Goal: Information Seeking & Learning: Learn about a topic

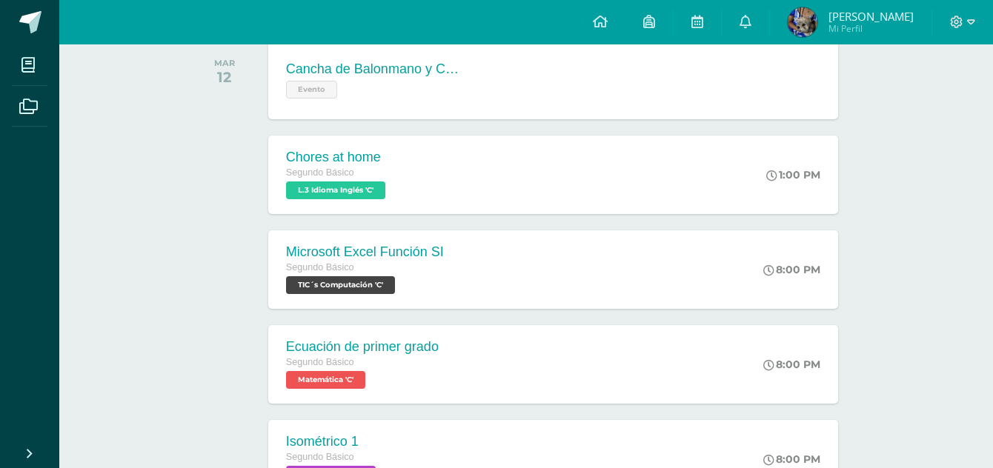
scroll to position [253, 0]
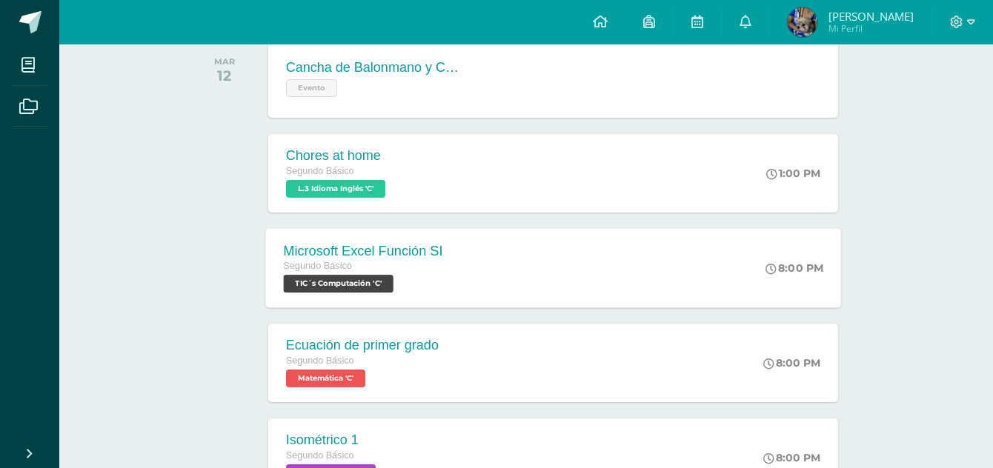
click at [498, 241] on div "Microsoft Excel Función SI Segundo Básico TIC´s Computación 'C' 8:00 PM Microso…" at bounding box center [553, 267] width 576 height 79
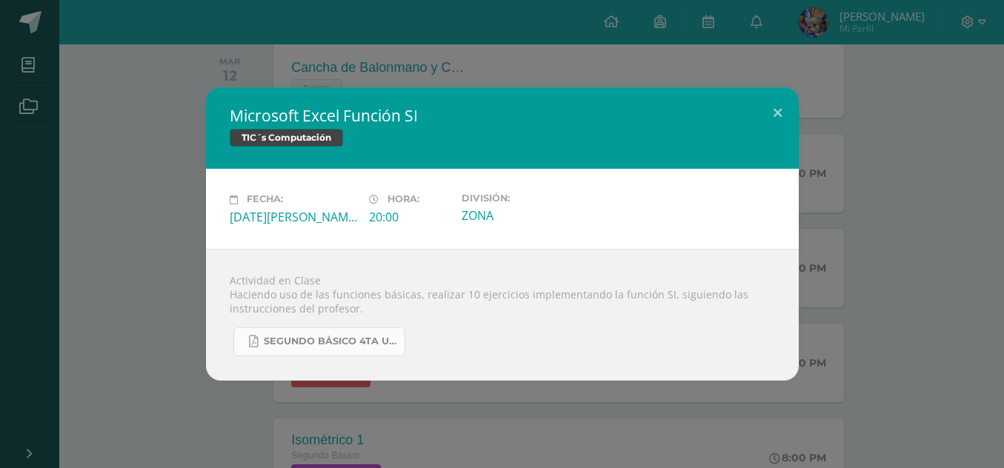
click at [367, 347] on span "SEGUNDO BÁSICO 4TA UNIDAD.pdf" at bounding box center [330, 342] width 133 height 12
click at [868, 215] on div "Microsoft Excel Función SI TIC´s Computación Fecha: Martes 12 de Agosto Hora: 2…" at bounding box center [502, 233] width 992 height 293
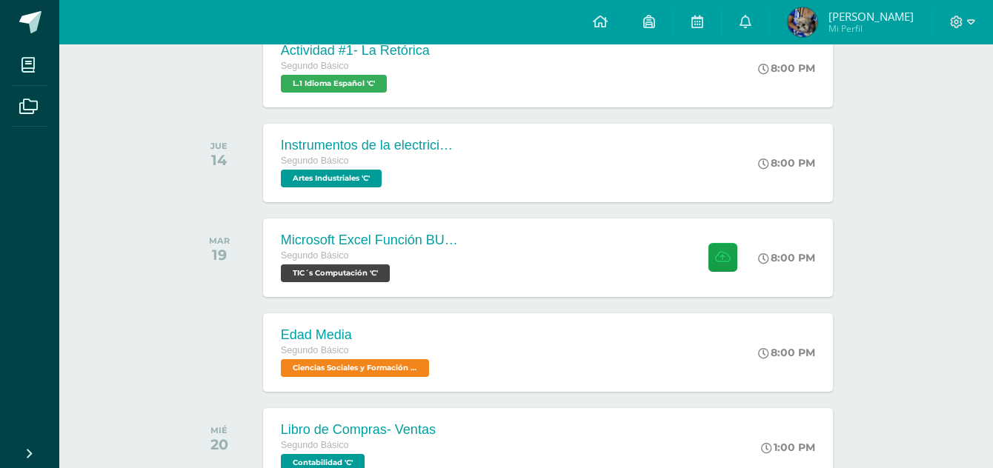
scroll to position [917, 5]
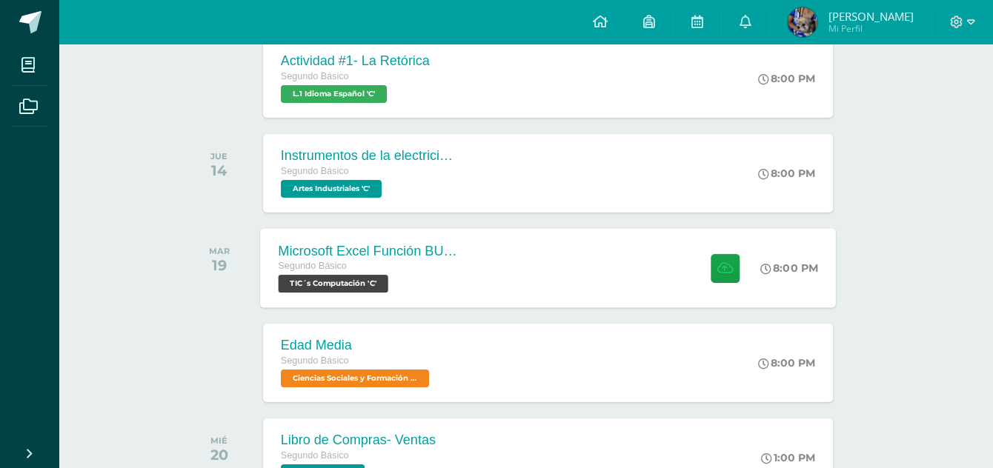
click at [533, 270] on div "Microsoft Excel Función BUSCAR Segundo Básico TIC´s Computación 'C' 8:00 PM Mic…" at bounding box center [548, 267] width 576 height 79
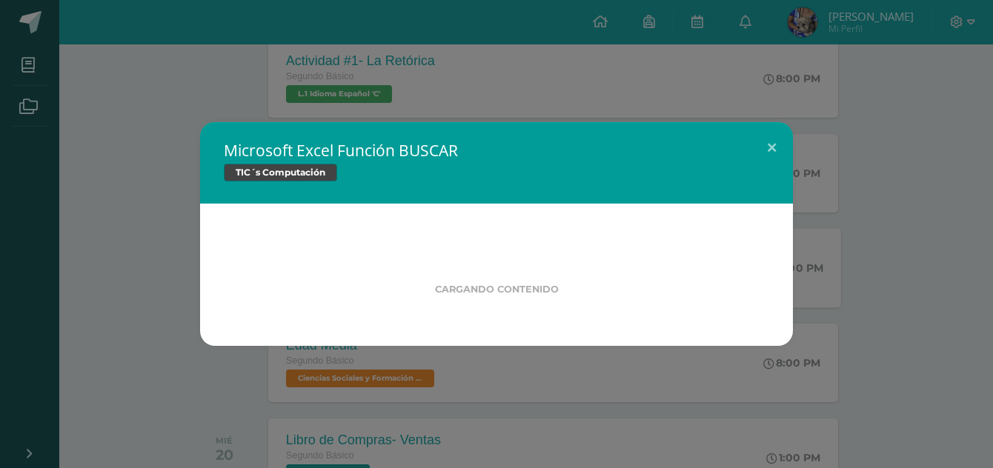
scroll to position [917, 0]
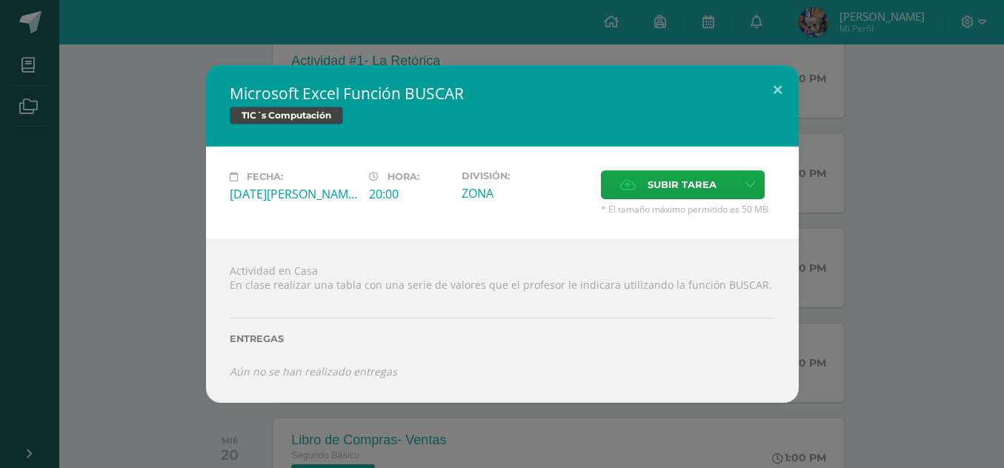
click at [873, 284] on div "Microsoft Excel Función BUSCAR TIC´s Computación Fecha: Martes 19 de Agosto Hor…" at bounding box center [502, 234] width 992 height 338
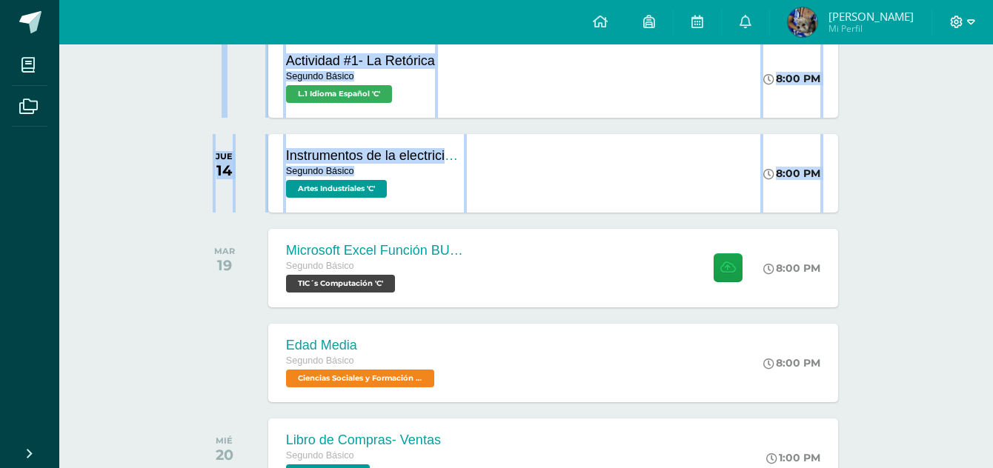
drag, startPoint x: 992, startPoint y: 164, endPoint x: 970, endPoint y: 25, distance: 141.0
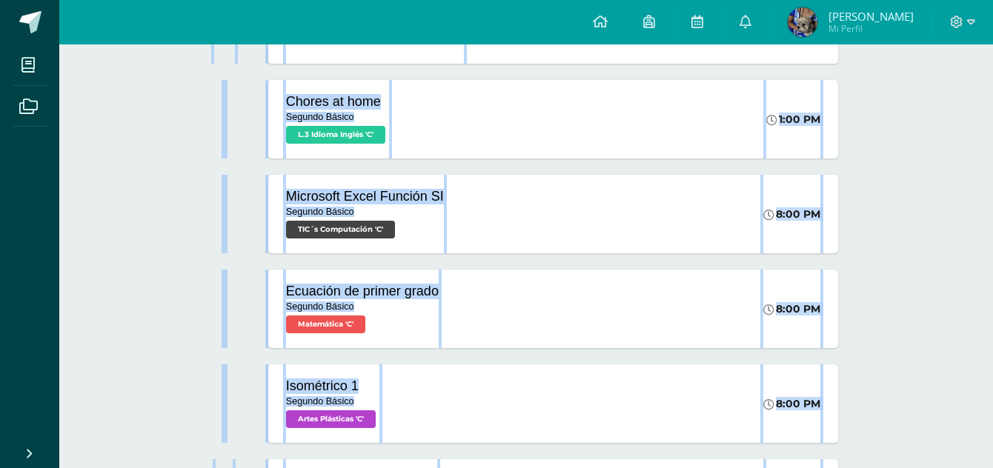
scroll to position [324, 0]
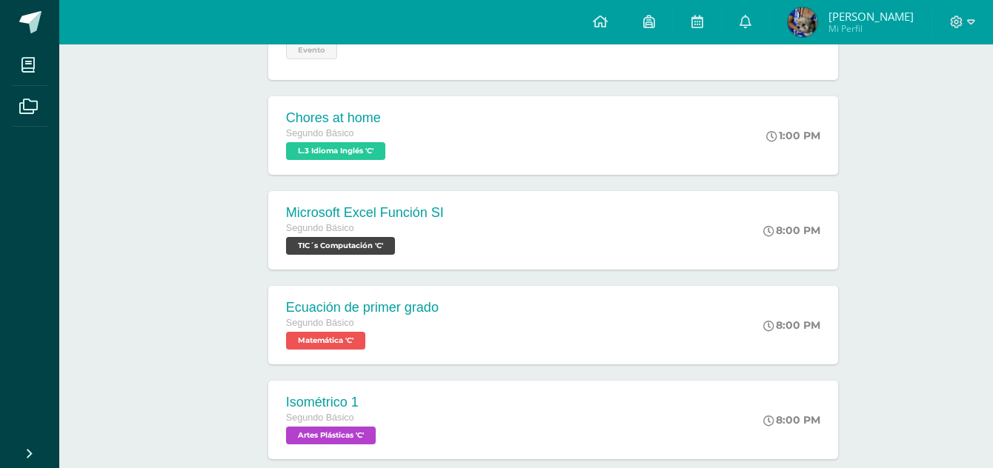
scroll to position [298, 0]
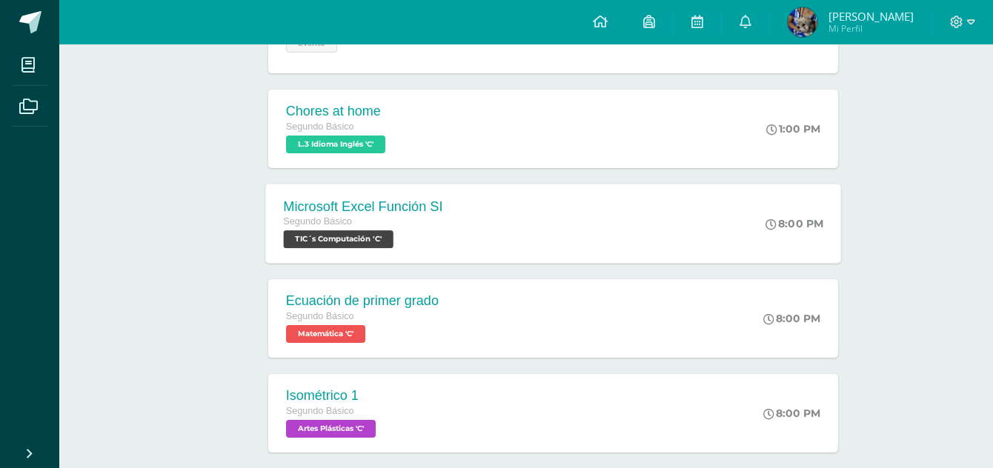
click at [553, 199] on div "Microsoft Excel Función SI Segundo Básico TIC´s Computación 'C' 8:00 PM Microso…" at bounding box center [553, 223] width 576 height 79
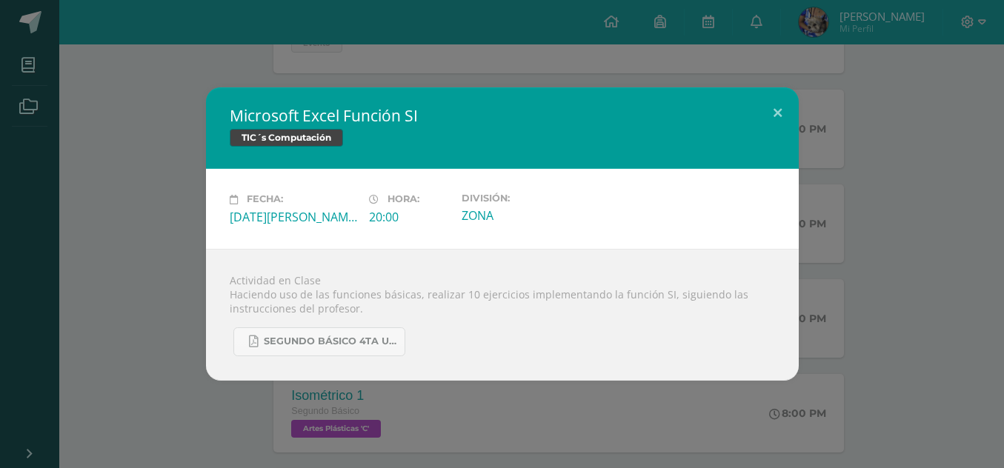
click at [900, 205] on div "Microsoft Excel Función SI TIC´s Computación Fecha: [DATE][PERSON_NAME] Hora: 2…" at bounding box center [502, 233] width 992 height 293
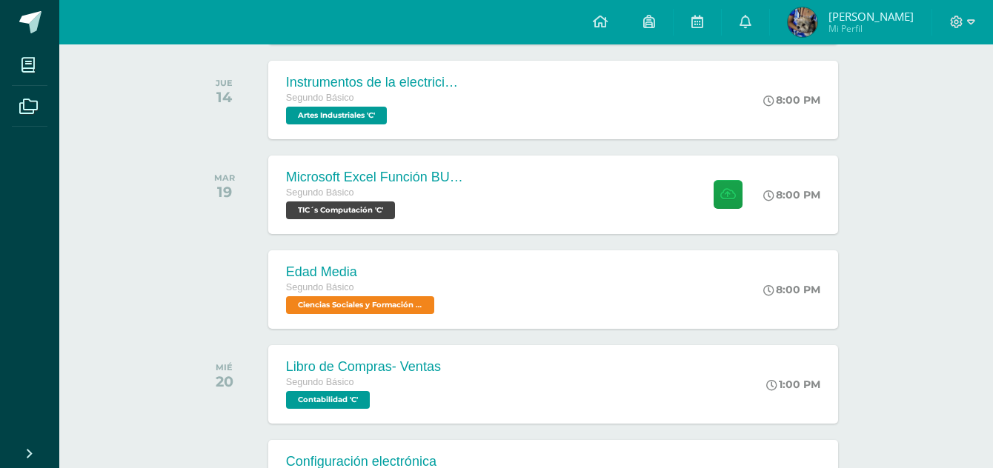
scroll to position [984, 0]
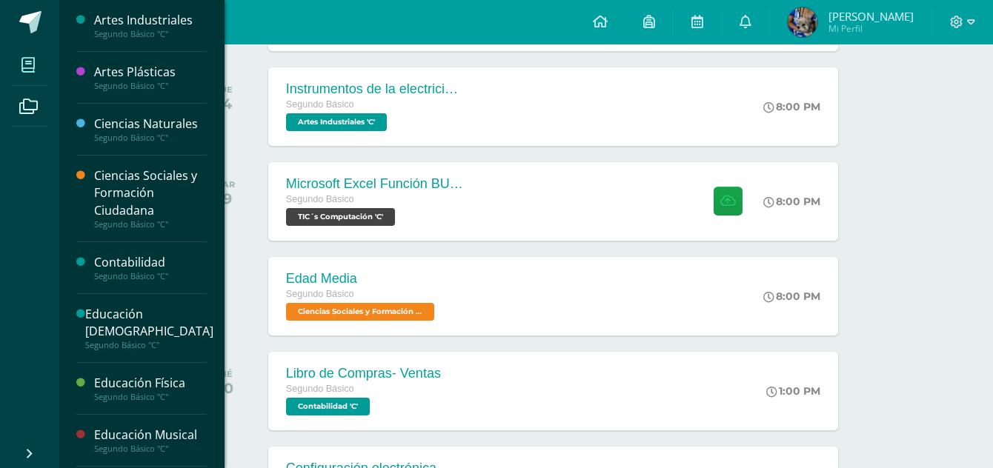
click at [23, 70] on icon at bounding box center [27, 65] width 13 height 15
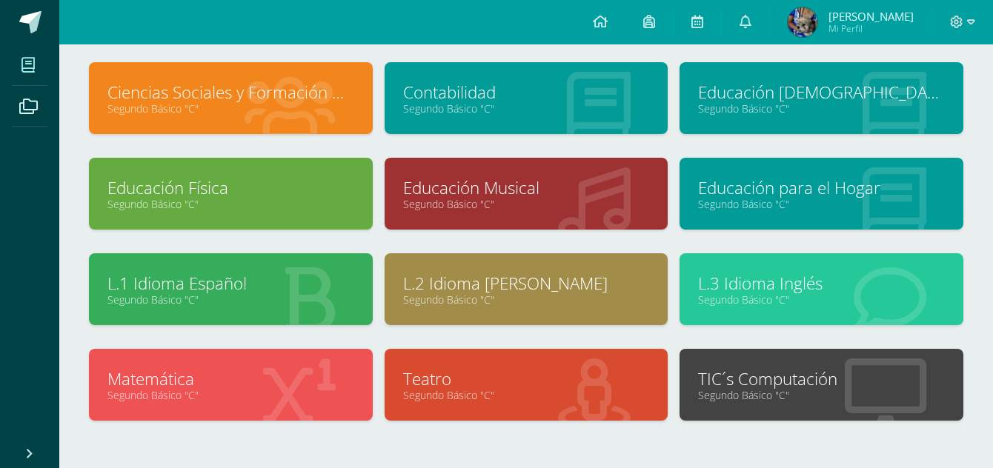
scroll to position [196, 0]
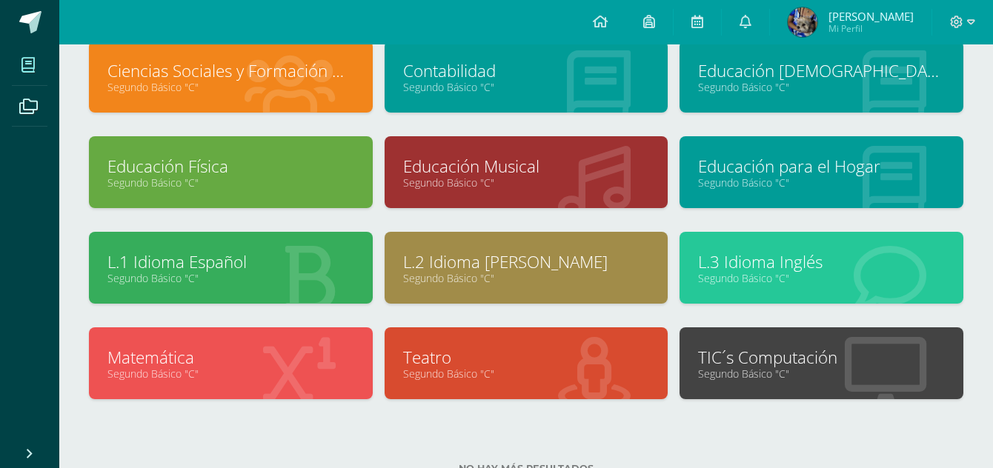
click at [782, 371] on link "Segundo Básico "C"" at bounding box center [821, 374] width 247 height 14
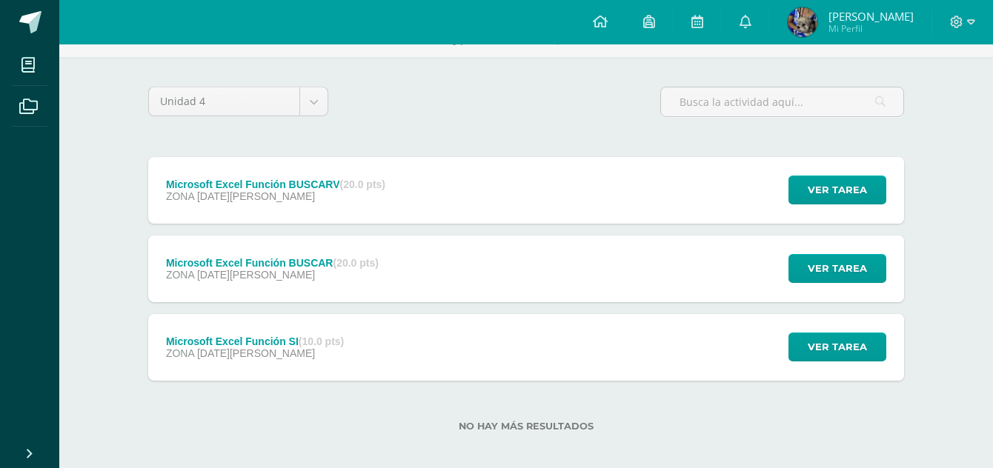
scroll to position [88, 0]
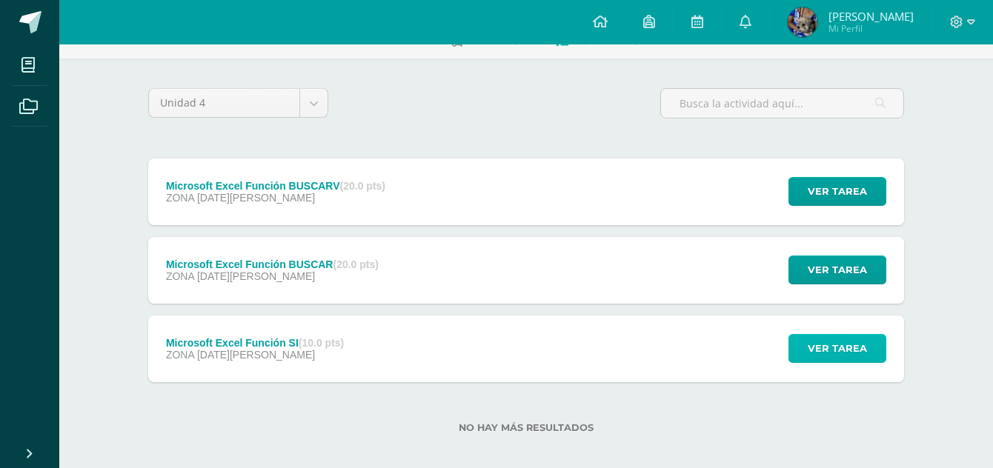
click at [830, 341] on span "Ver tarea" at bounding box center [837, 348] width 59 height 27
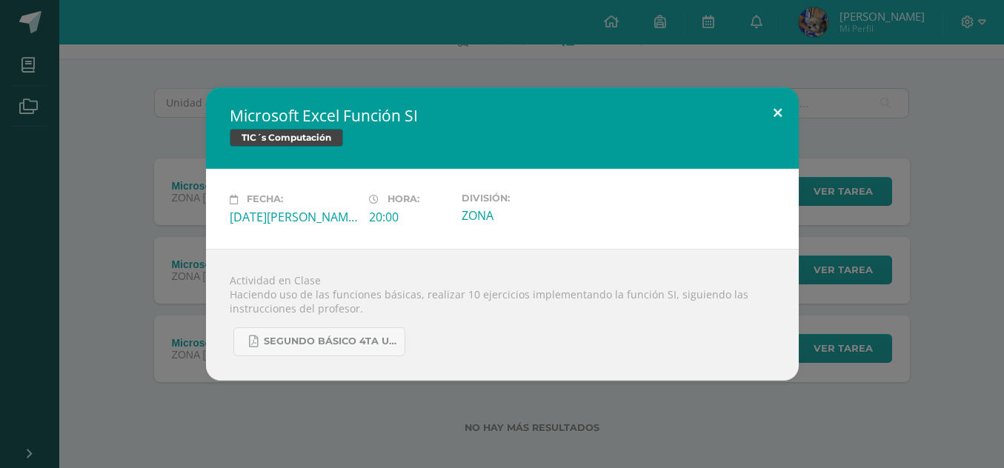
click at [780, 111] on button at bounding box center [777, 112] width 42 height 50
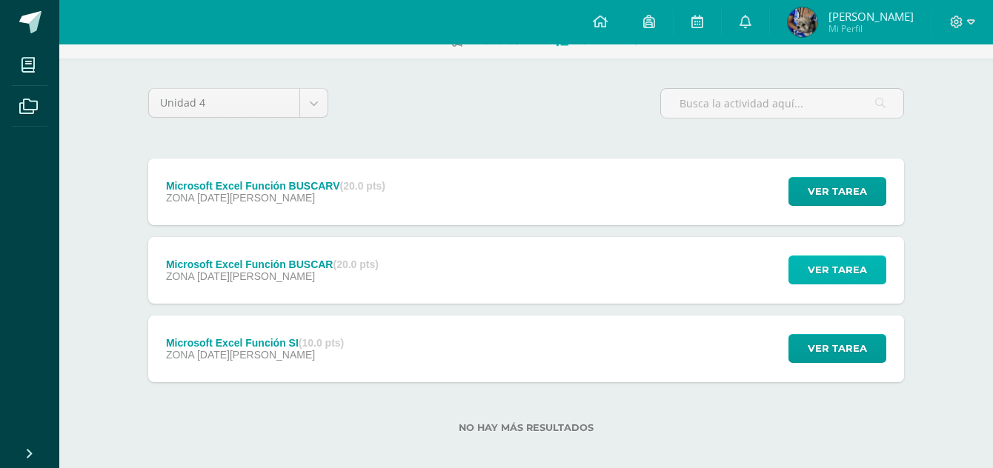
click at [863, 266] on span "Ver tarea" at bounding box center [837, 269] width 59 height 27
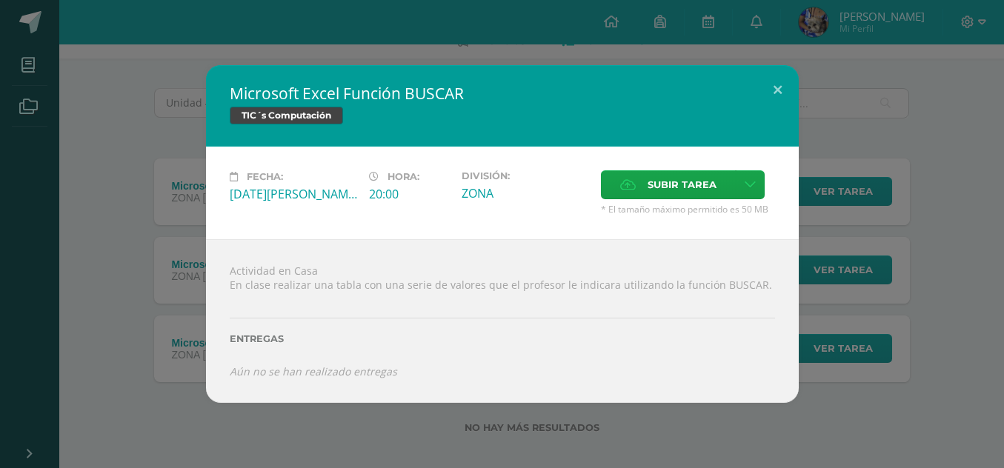
click at [874, 189] on div "Microsoft Excel Función BUSCAR TIC´s Computación Fecha: [DATE][PERSON_NAME] Hor…" at bounding box center [502, 234] width 992 height 338
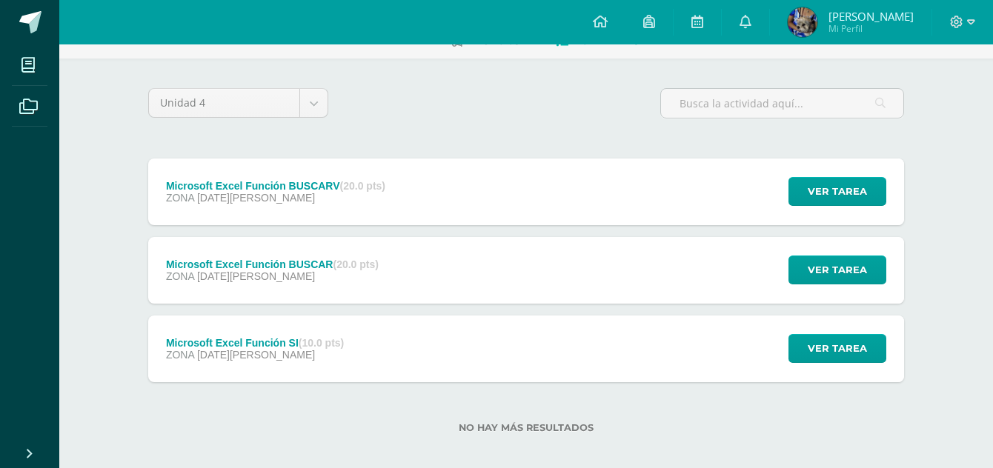
click at [833, 13] on span "[PERSON_NAME]" at bounding box center [870, 16] width 85 height 15
click at [29, 33] on link at bounding box center [29, 22] width 59 height 44
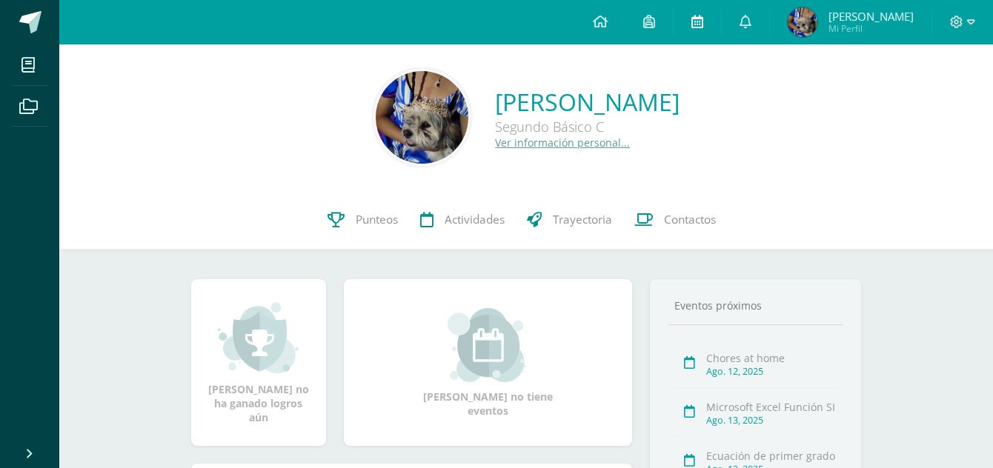
click at [702, 33] on link at bounding box center [696, 22] width 47 height 44
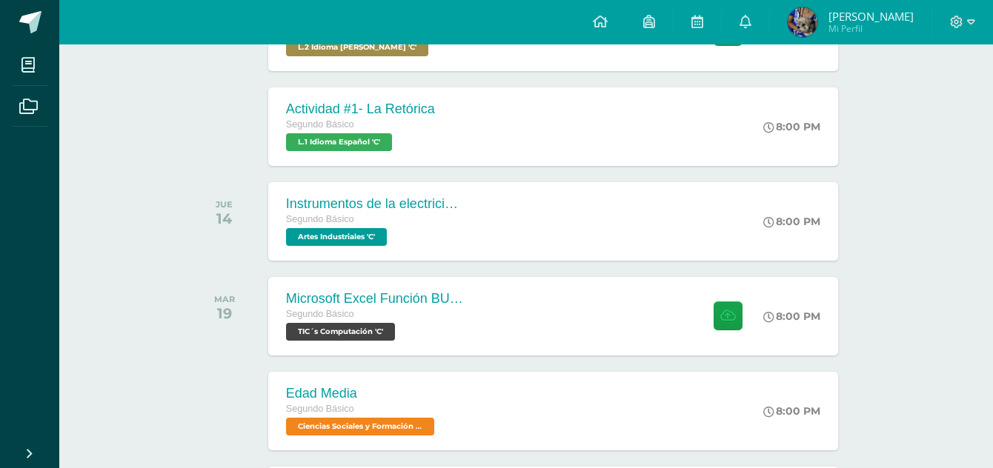
scroll to position [890, 0]
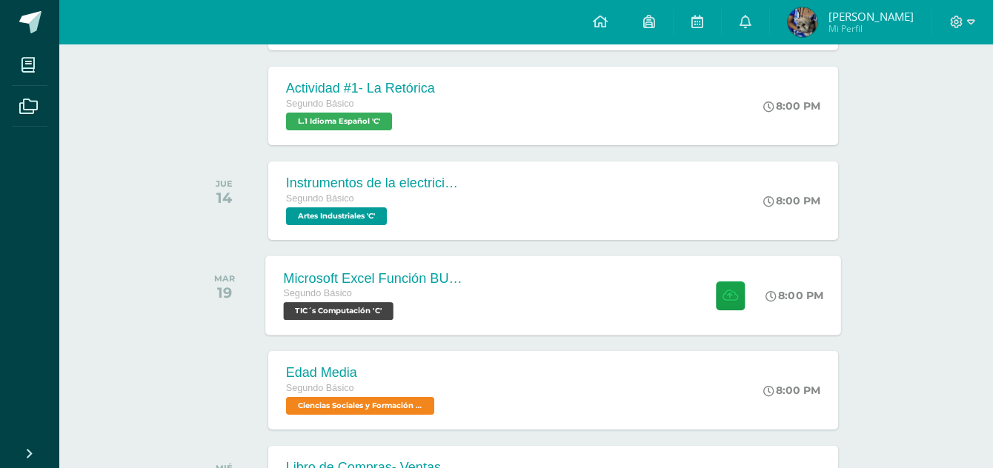
click at [788, 276] on div "8:00 PM" at bounding box center [801, 295] width 79 height 79
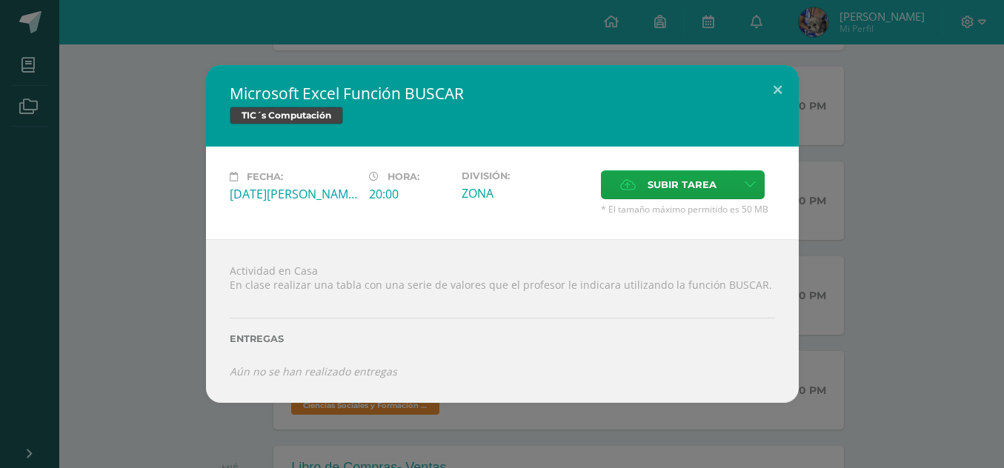
click at [959, 204] on div "Microsoft Excel Función BUSCAR TIC´s Computación Fecha: [DATE][PERSON_NAME] Hor…" at bounding box center [502, 234] width 992 height 338
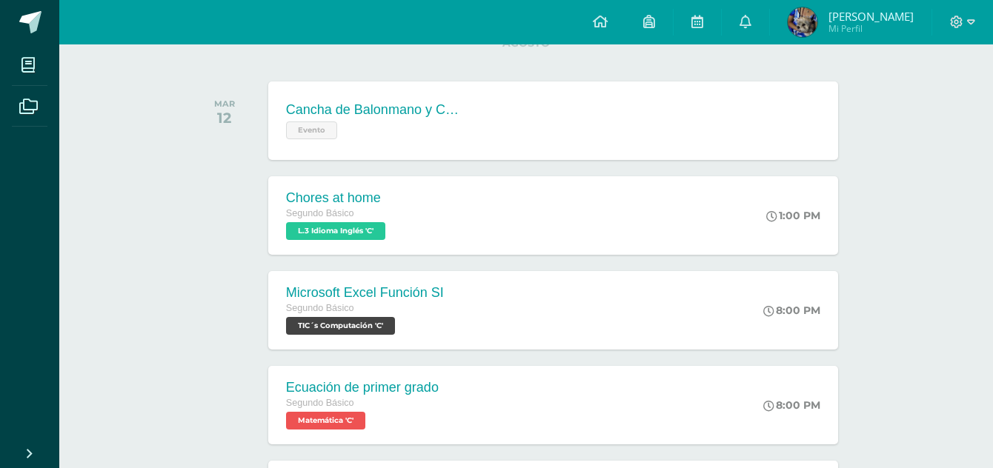
scroll to position [238, 0]
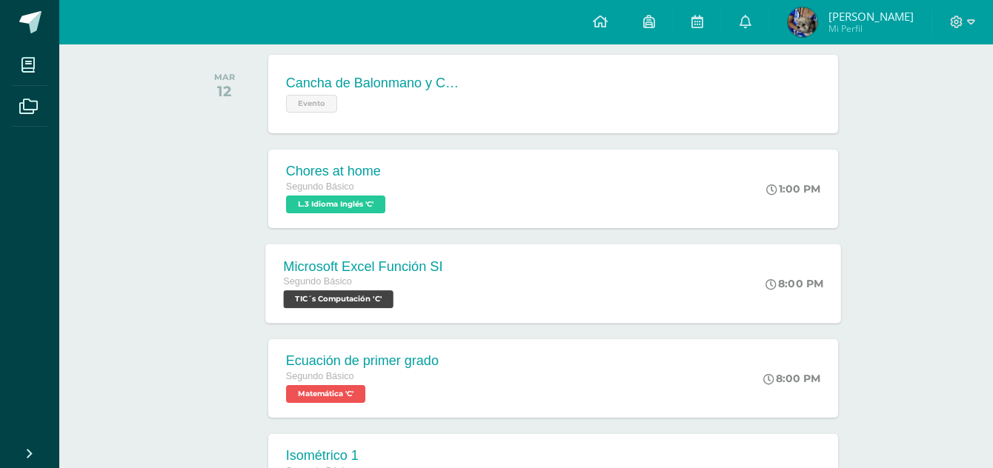
click at [810, 261] on div "8:00 PM" at bounding box center [801, 283] width 79 height 79
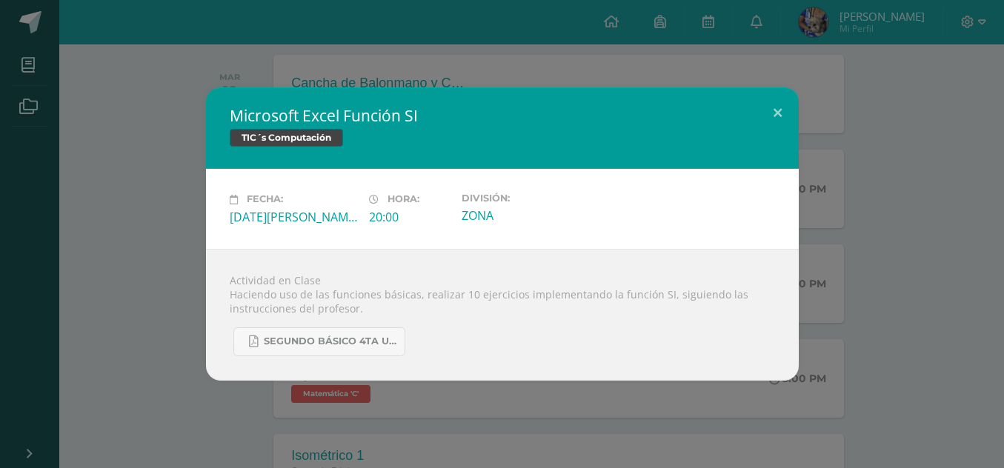
click at [936, 219] on div "Microsoft Excel Función SI TIC´s Computación Fecha: [DATE][PERSON_NAME] Hora: 2…" at bounding box center [502, 233] width 992 height 293
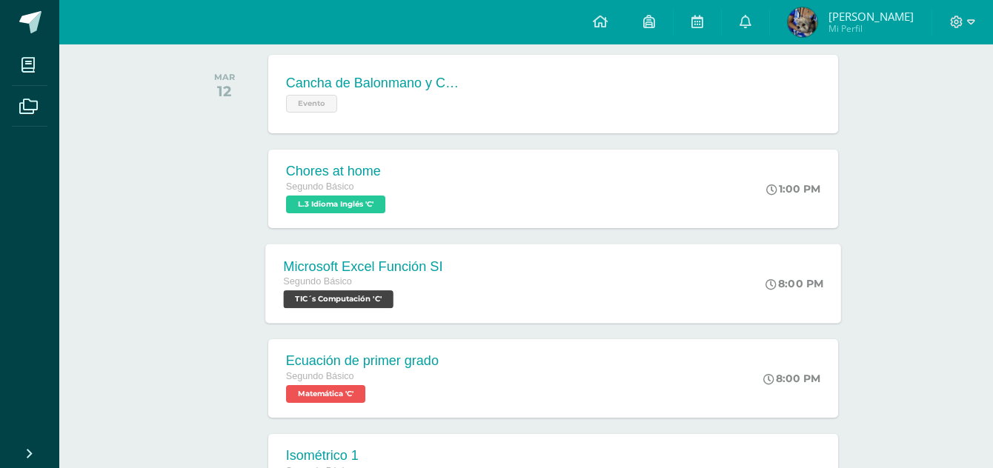
click at [478, 271] on div "Microsoft Excel Función SI Segundo Básico TIC´s Computación 'C' 8:00 PM Microso…" at bounding box center [553, 283] width 576 height 79
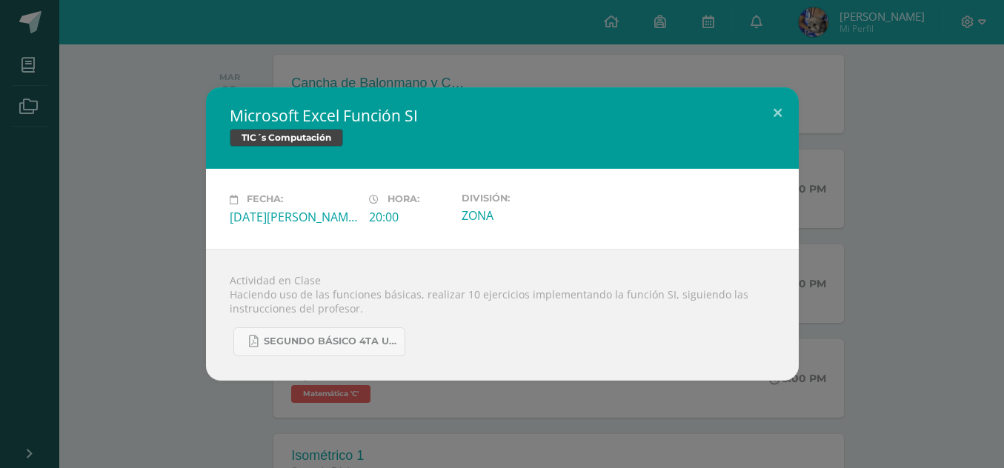
click at [865, 236] on div "Microsoft Excel Función SI TIC´s Computación Fecha: [DATE][PERSON_NAME] Hora: 2…" at bounding box center [502, 233] width 992 height 293
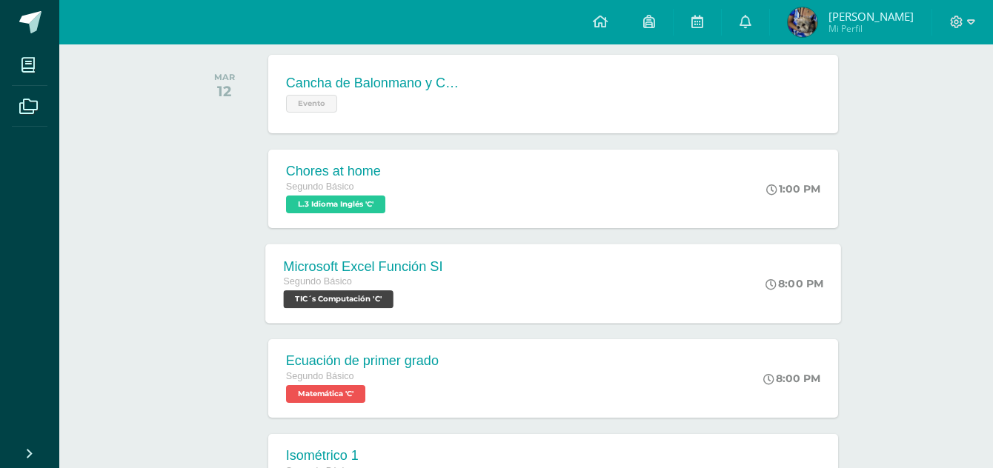
click at [422, 298] on div "Segundo Básico TIC´s Computación 'C'" at bounding box center [362, 291] width 159 height 34
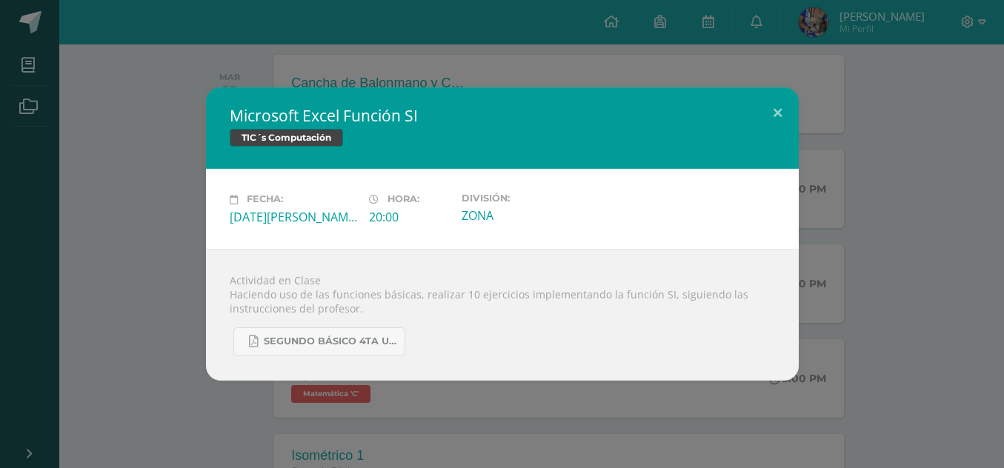
click at [955, 282] on div "Microsoft Excel Función SI TIC´s Computación Fecha: [DATE][PERSON_NAME] Hora: 2…" at bounding box center [502, 233] width 992 height 293
